Goal: Answer question/provide support

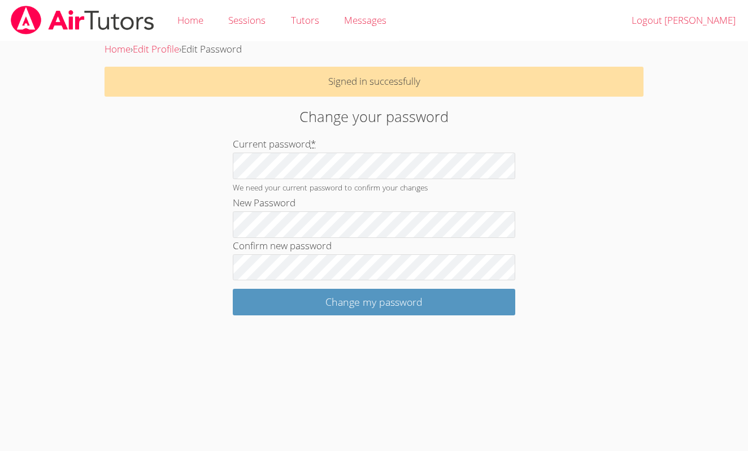
click at [559, 215] on div "Change your password Current password * We need your current password to confir…" at bounding box center [374, 211] width 404 height 210
click at [330, 80] on p "Signed in successfully" at bounding box center [373, 82] width 538 height 30
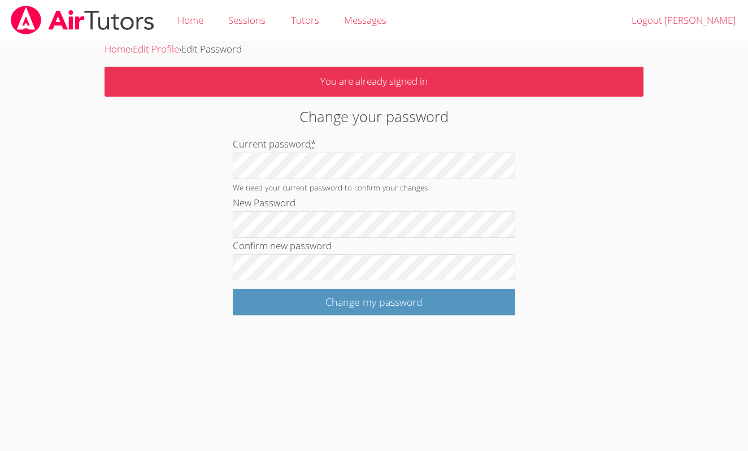
click at [336, 94] on p "You are already signed in" at bounding box center [373, 82] width 538 height 30
click at [336, 93] on p "You are already signed in" at bounding box center [373, 82] width 538 height 30
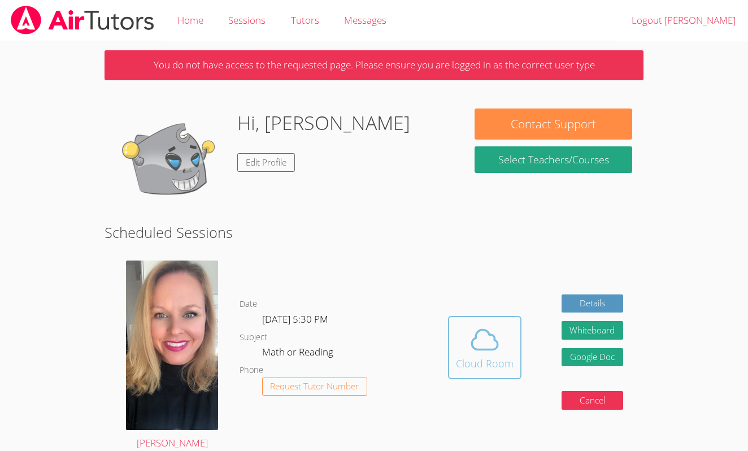
click at [471, 345] on icon at bounding box center [485, 340] width 32 height 32
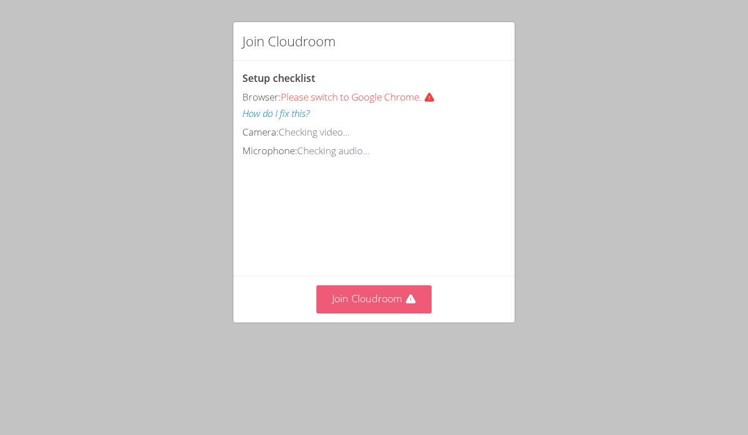
click at [384, 300] on button "Join Cloudroom" at bounding box center [374, 299] width 116 height 28
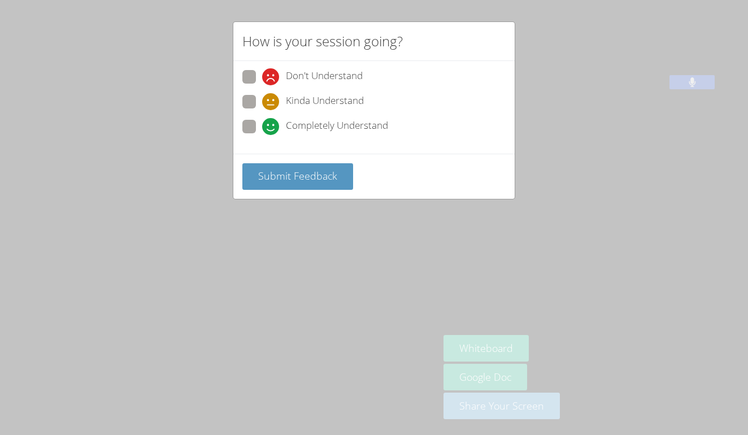
click at [262, 135] on span at bounding box center [262, 135] width 0 height 0
click at [262, 121] on input "Completely Understand" at bounding box center [267, 125] width 10 height 10
radio input "true"
click at [291, 177] on span "Submit Feedback" at bounding box center [297, 176] width 79 height 14
